Goal: Task Accomplishment & Management: Manage account settings

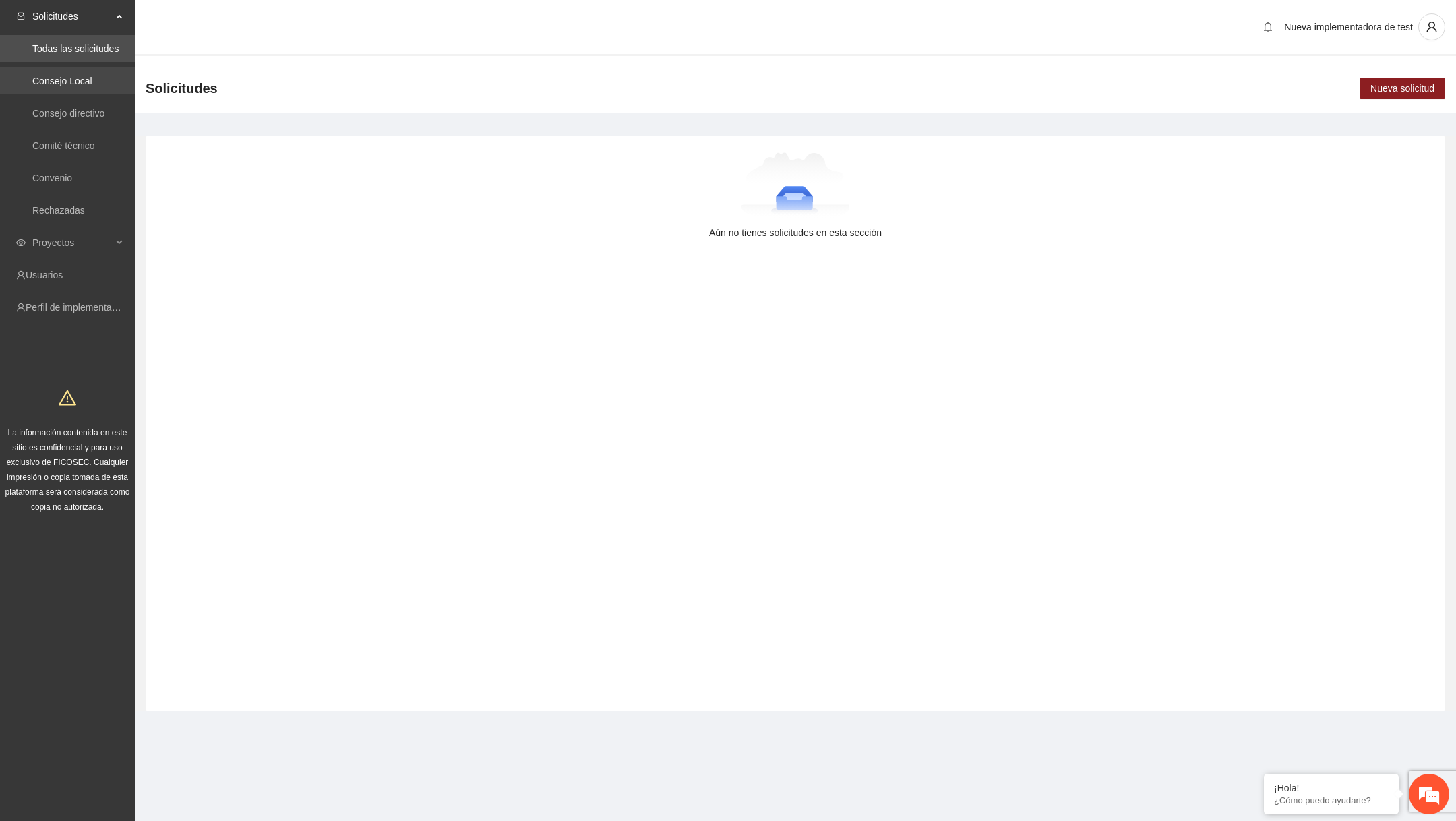
click at [76, 80] on link "Consejo Local" at bounding box center [63, 81] width 60 height 11
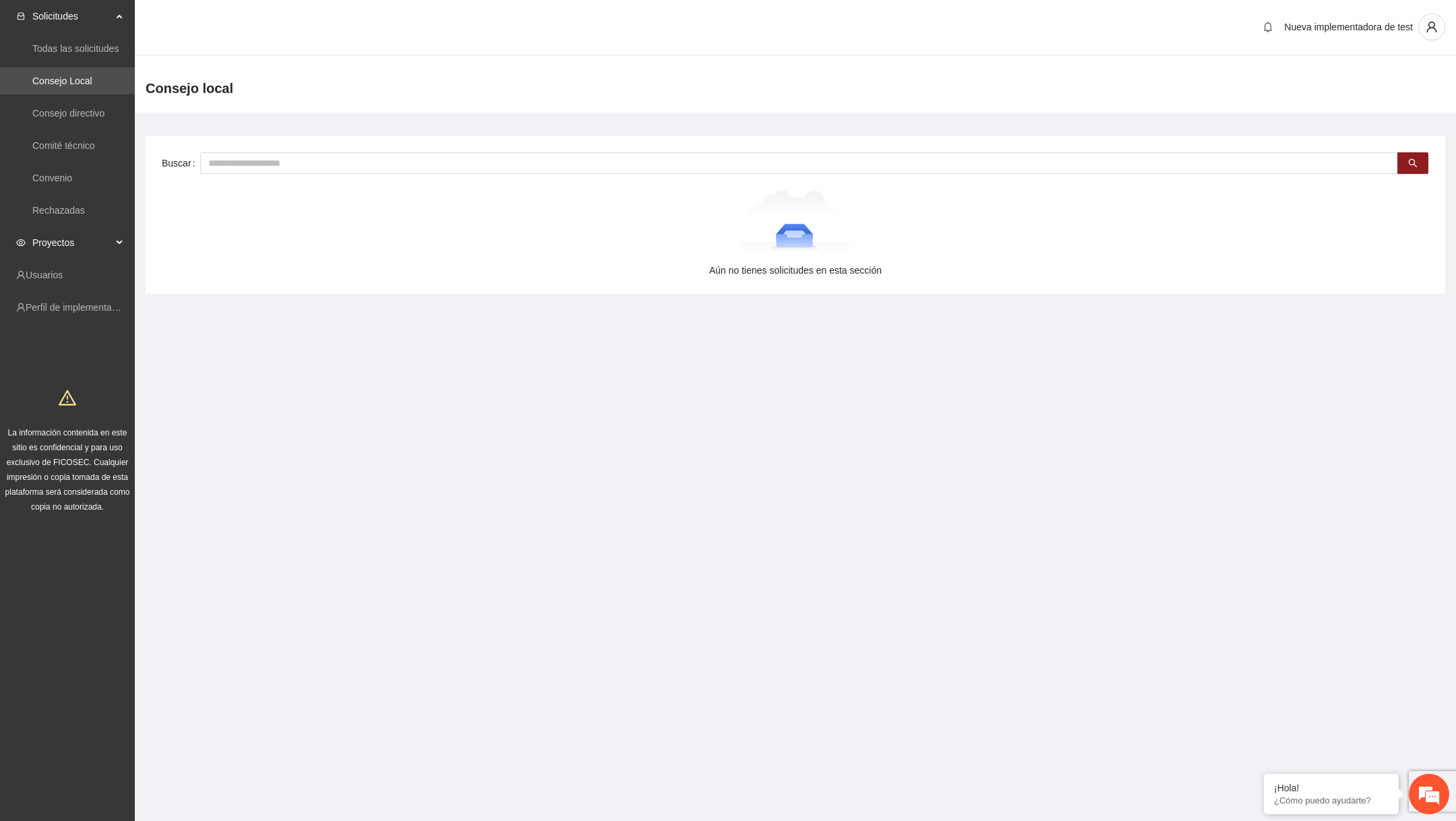
click at [80, 241] on span "Proyectos" at bounding box center [72, 242] width 79 height 27
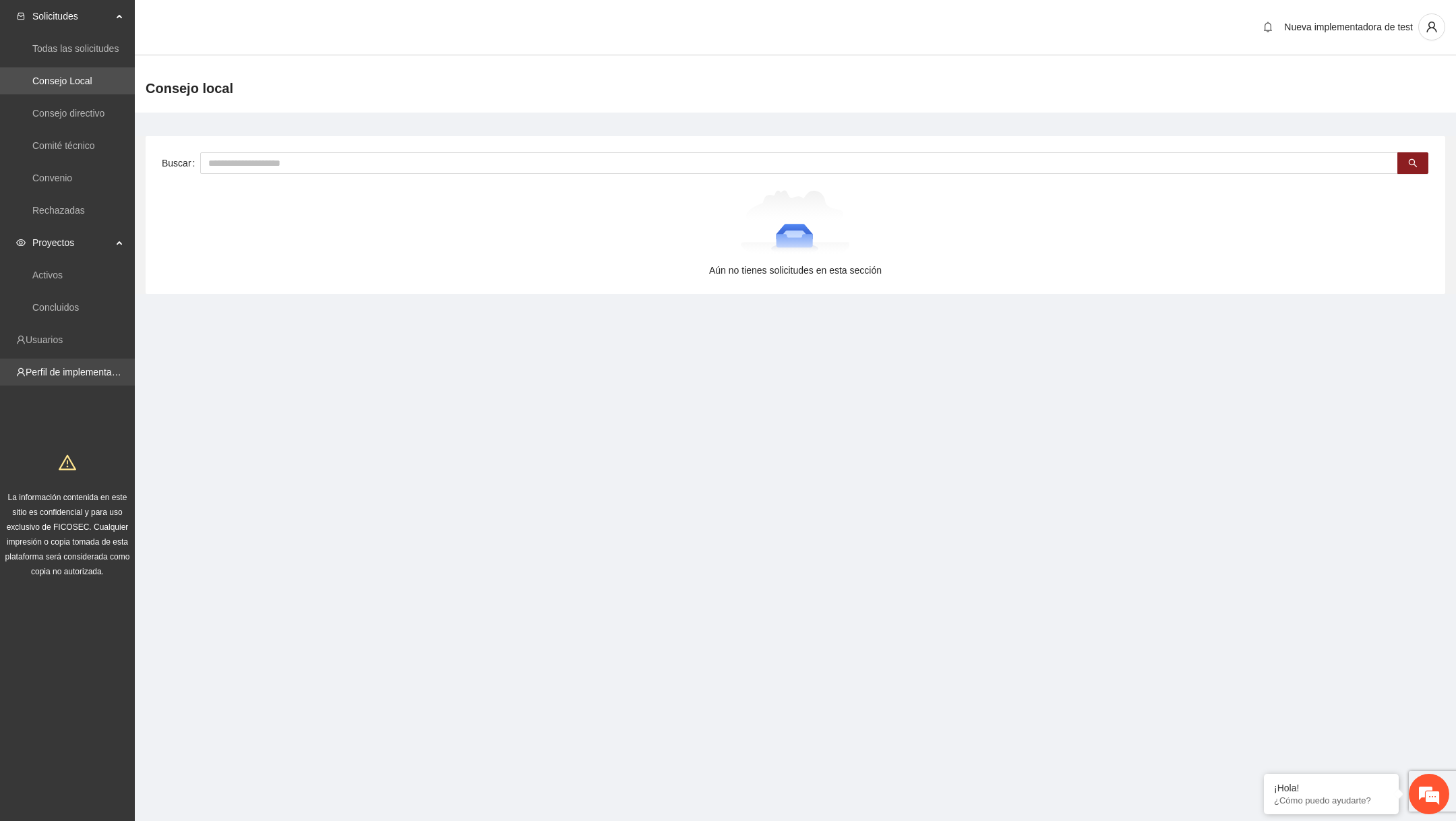
click at [76, 372] on link "Perfil de implementadora" at bounding box center [78, 372] width 105 height 11
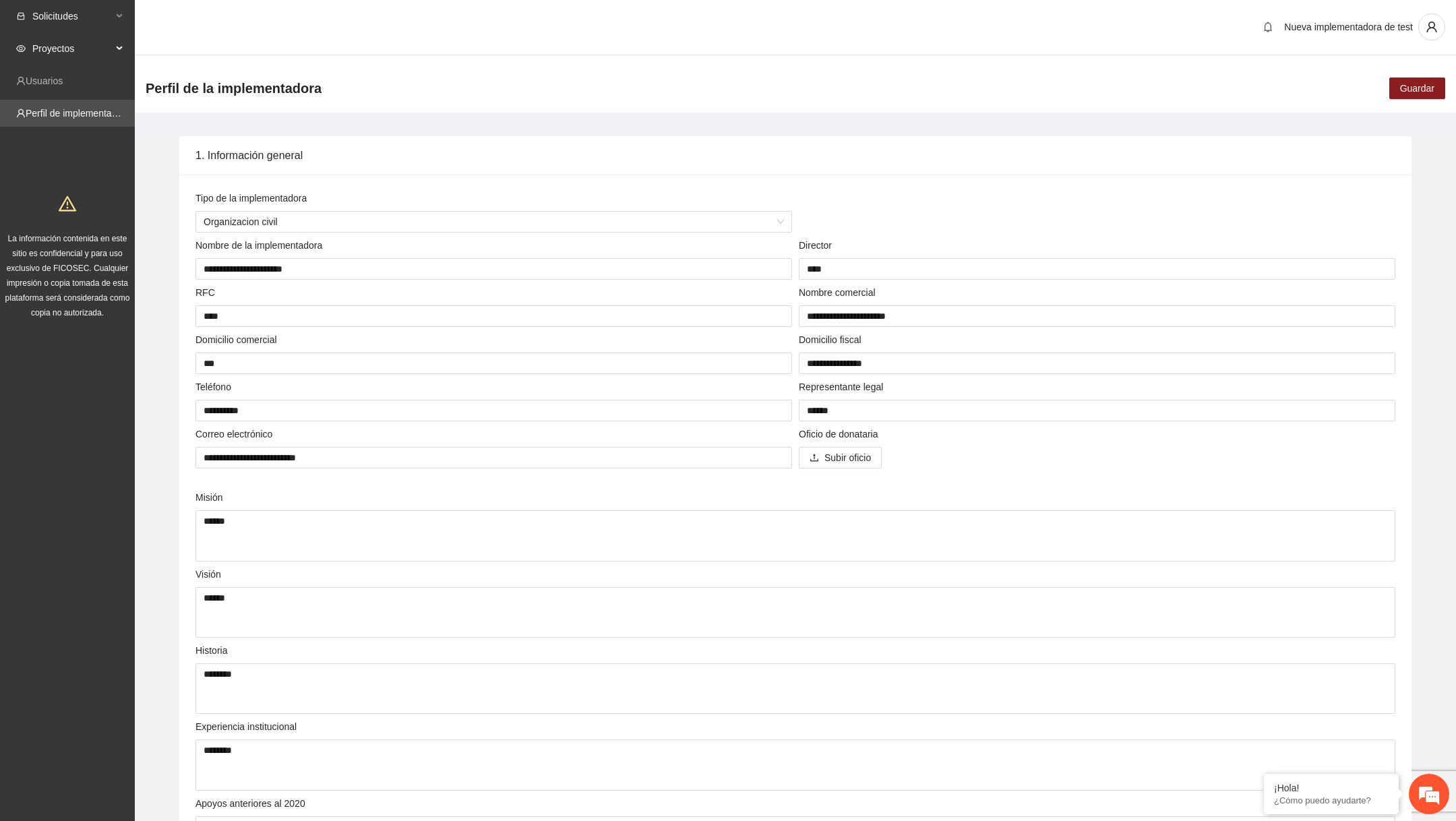
click at [76, 11] on span "Solicitudes" at bounding box center [72, 15] width 79 height 27
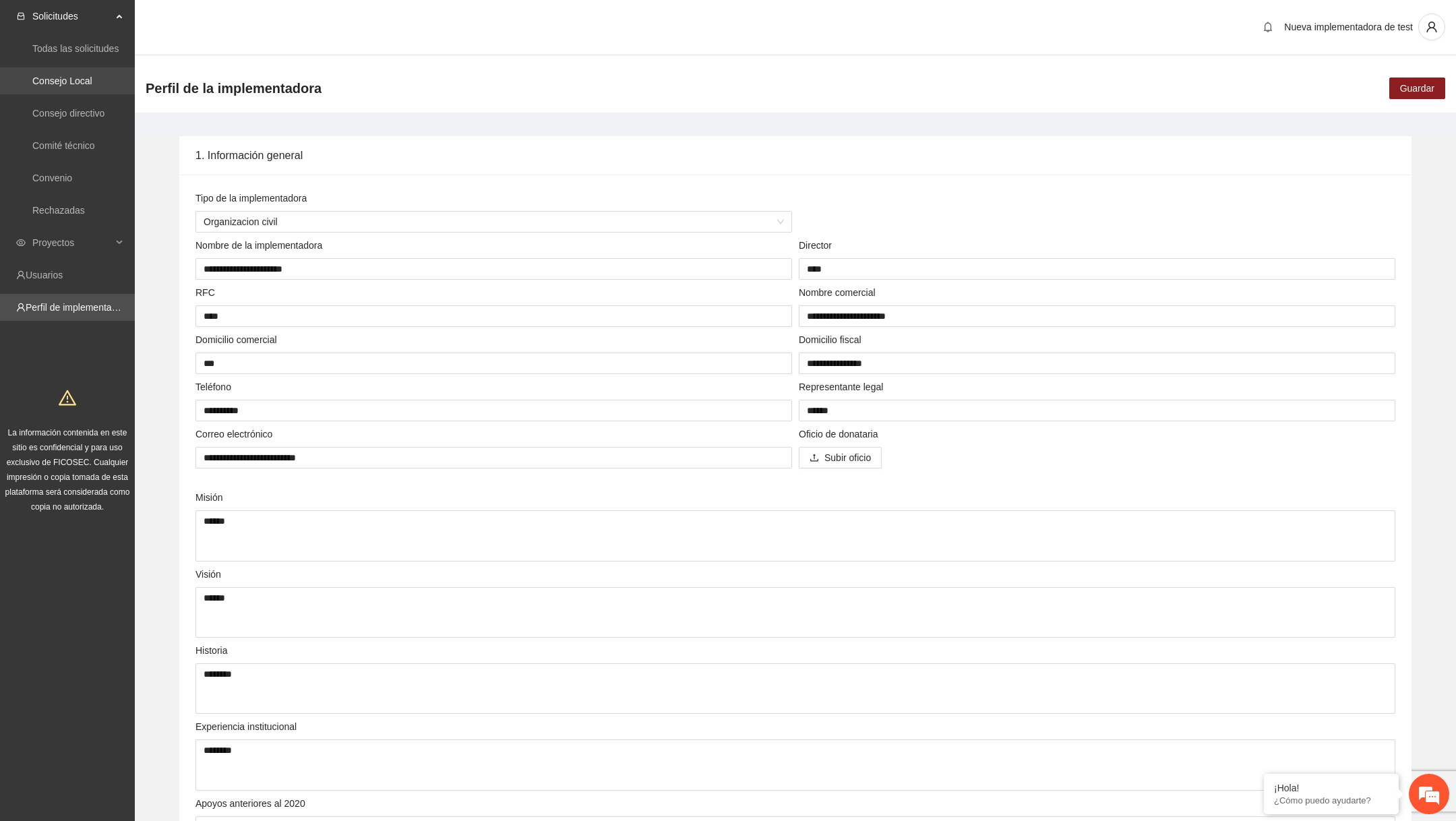
click at [70, 76] on link "Consejo Local" at bounding box center [63, 81] width 60 height 11
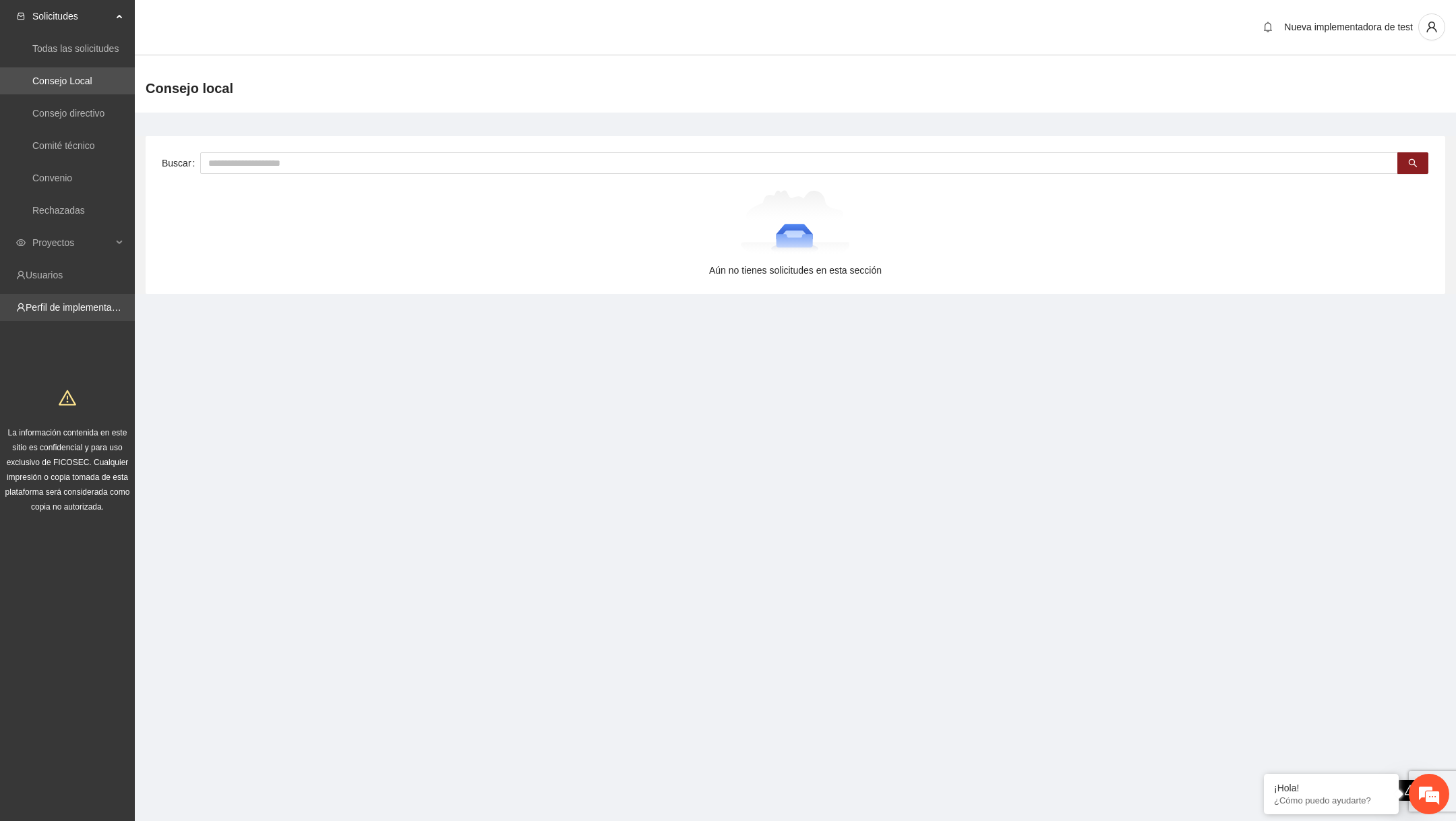
click at [76, 309] on link "Perfil de implementadora" at bounding box center [78, 307] width 105 height 11
